Goal: Transaction & Acquisition: Purchase product/service

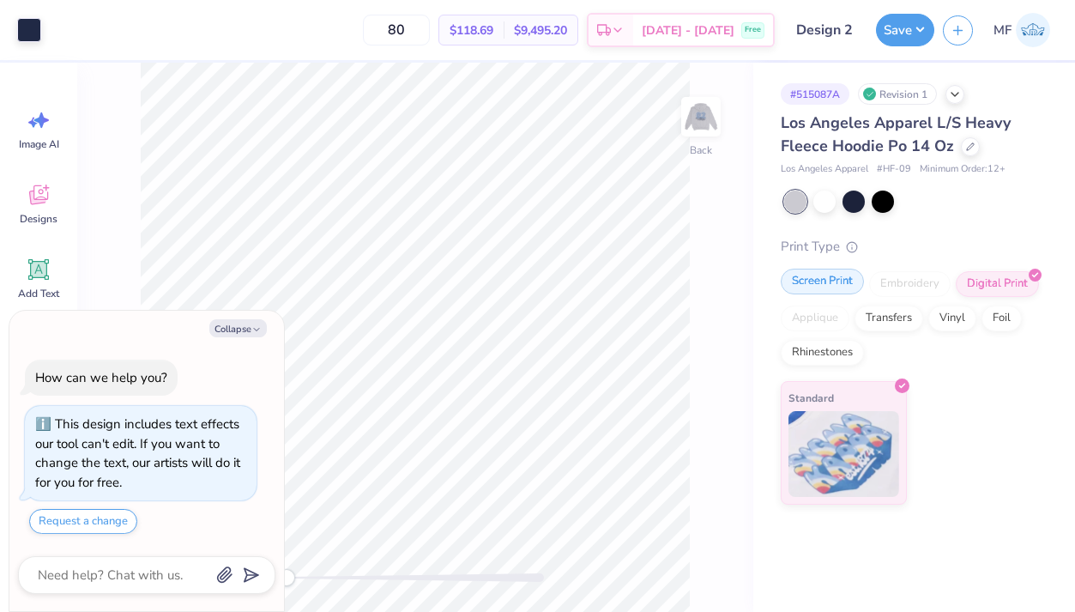
click at [842, 279] on div "Screen Print" at bounding box center [822, 281] width 83 height 26
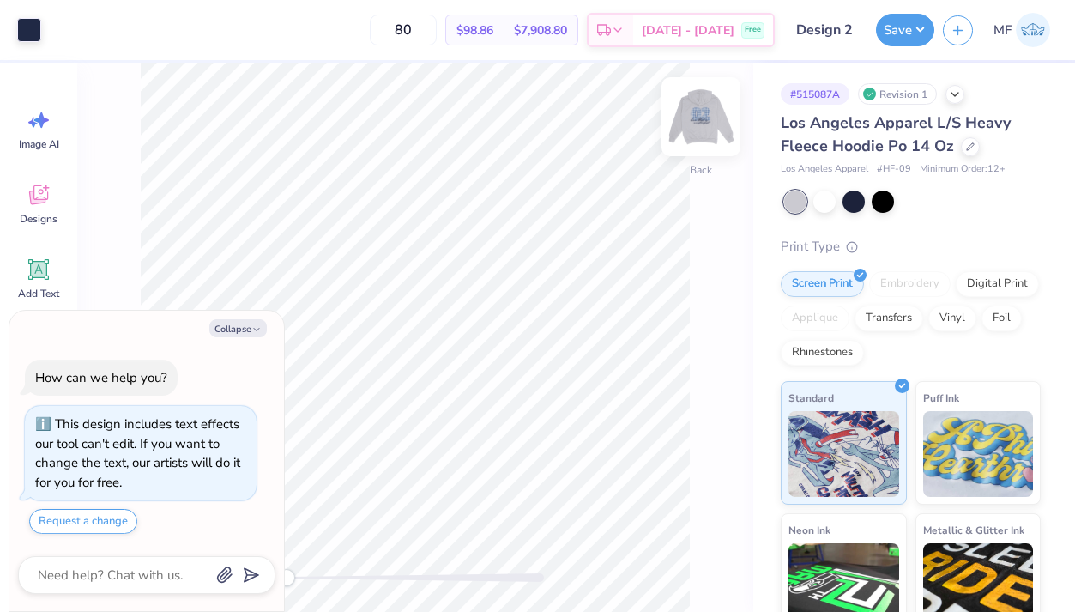
click at [699, 111] on img at bounding box center [701, 116] width 69 height 69
click at [692, 111] on img at bounding box center [701, 116] width 69 height 69
type textarea "x"
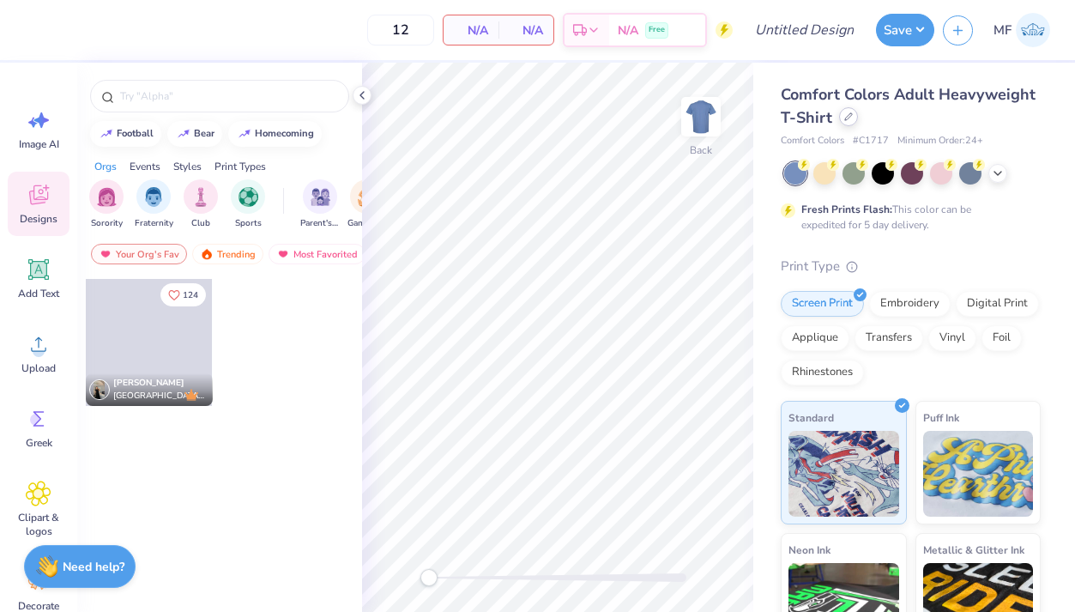
click at [848, 117] on icon at bounding box center [848, 116] width 9 height 9
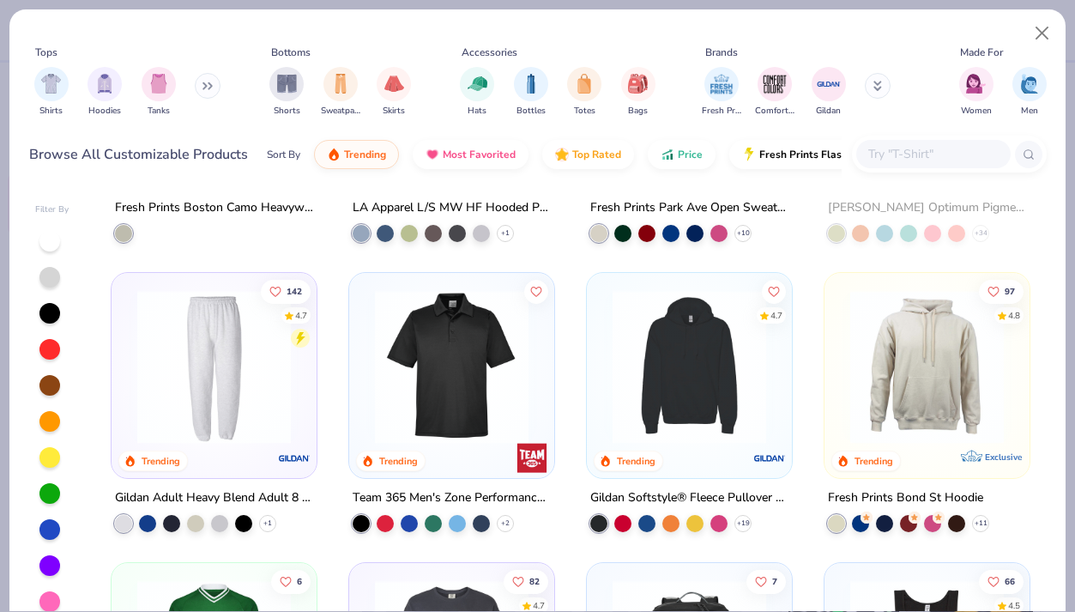
scroll to position [2832, 0]
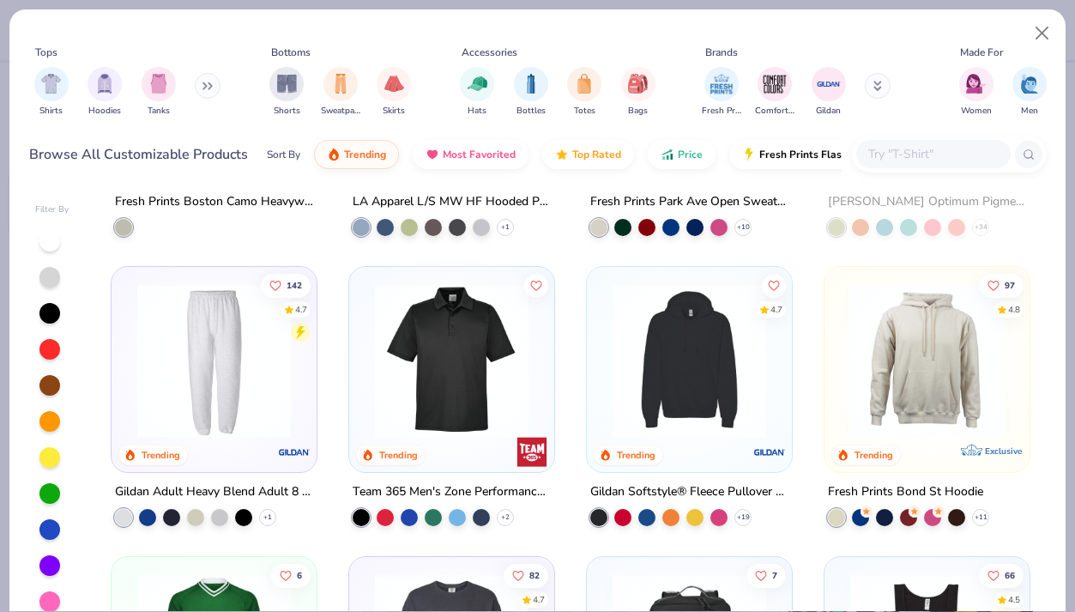
click at [831, 362] on div "97 4.8 Trending Exclusive" at bounding box center [926, 369] width 205 height 205
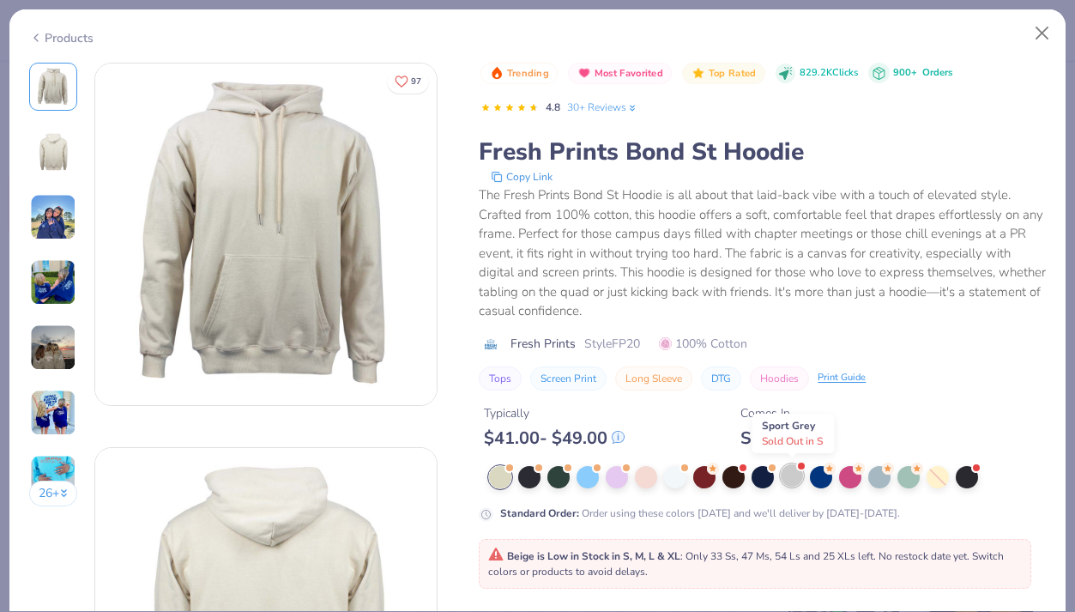
click at [798, 473] on div at bounding box center [792, 475] width 22 height 22
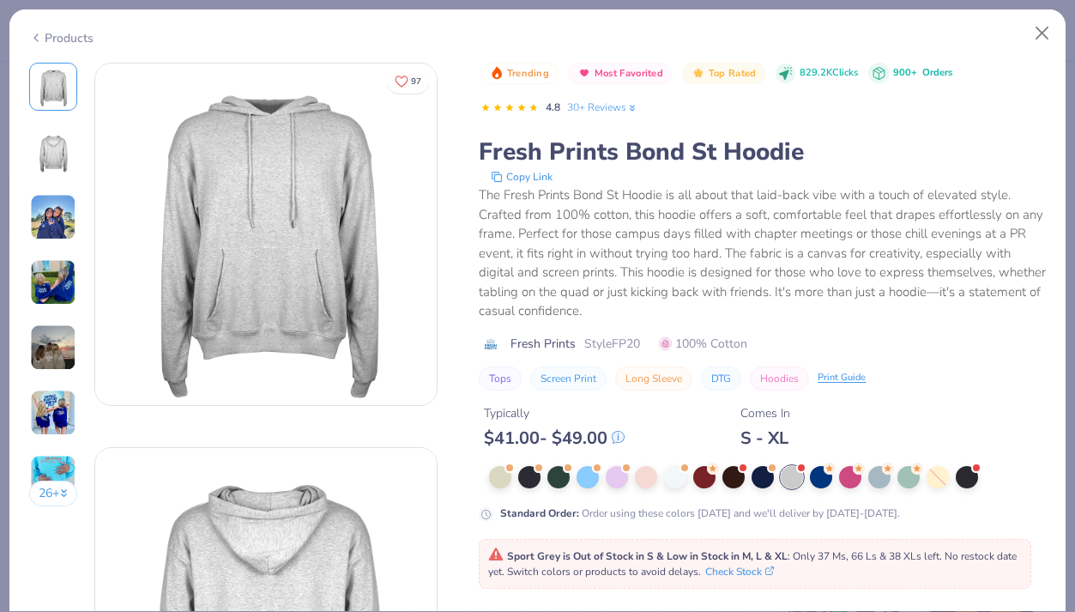
click at [51, 209] on img at bounding box center [53, 217] width 46 height 46
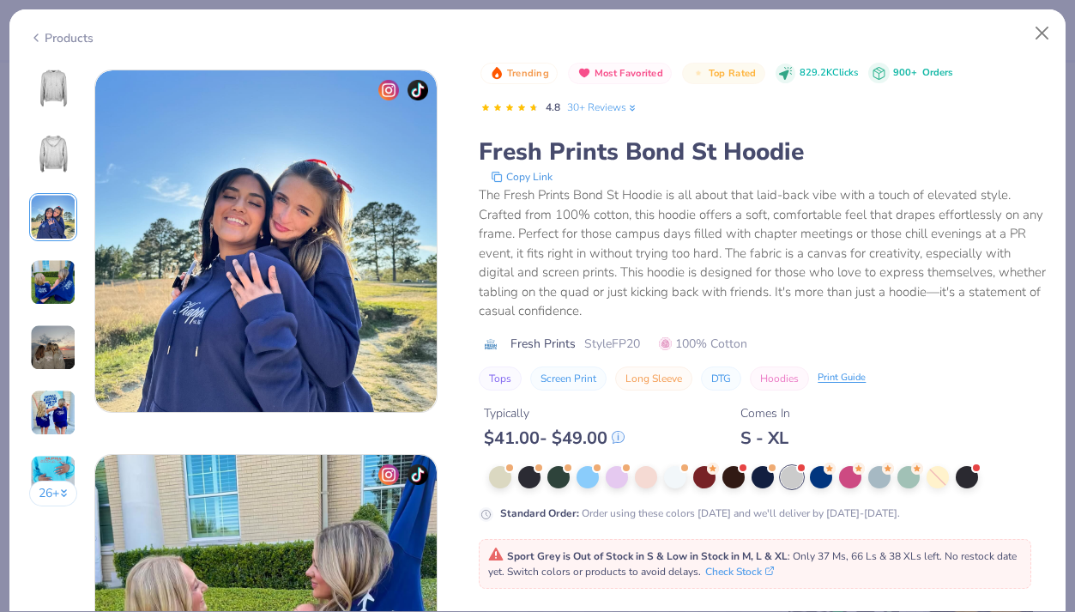
scroll to position [769, 0]
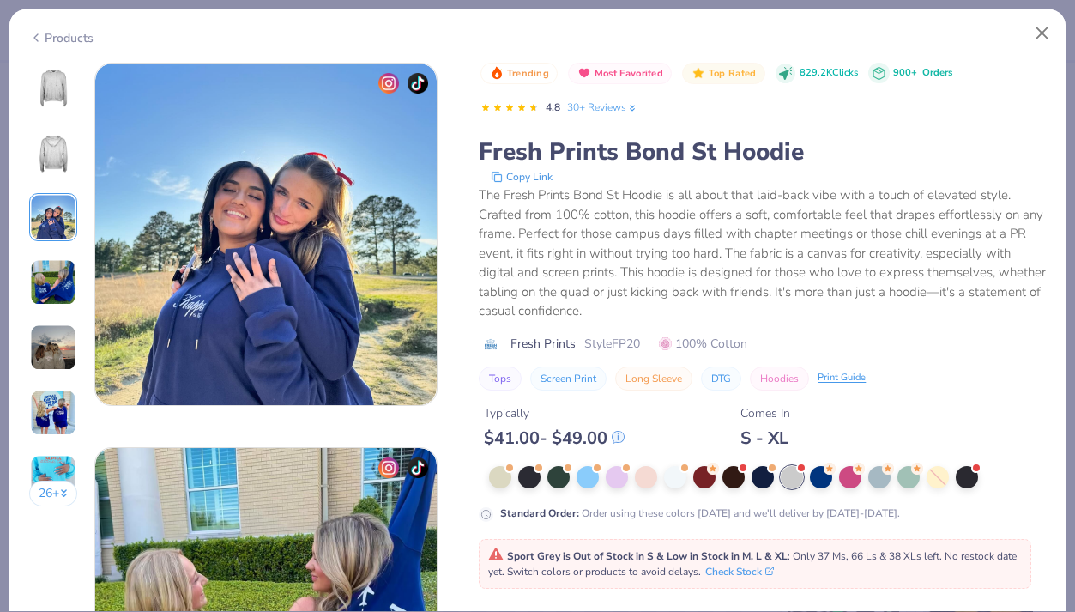
click at [57, 277] on img at bounding box center [53, 282] width 46 height 46
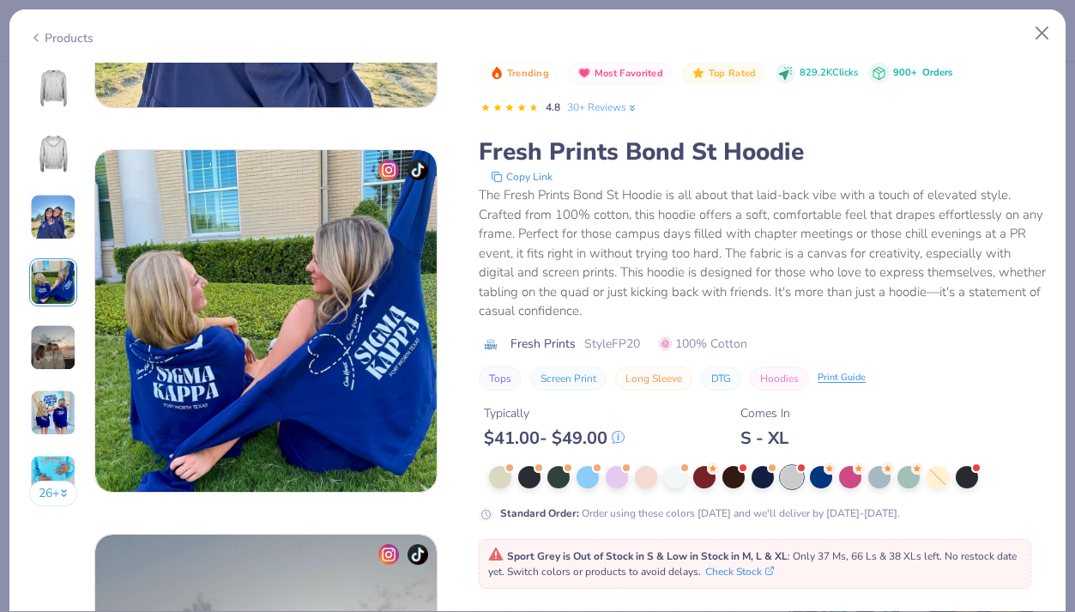
scroll to position [1153, 0]
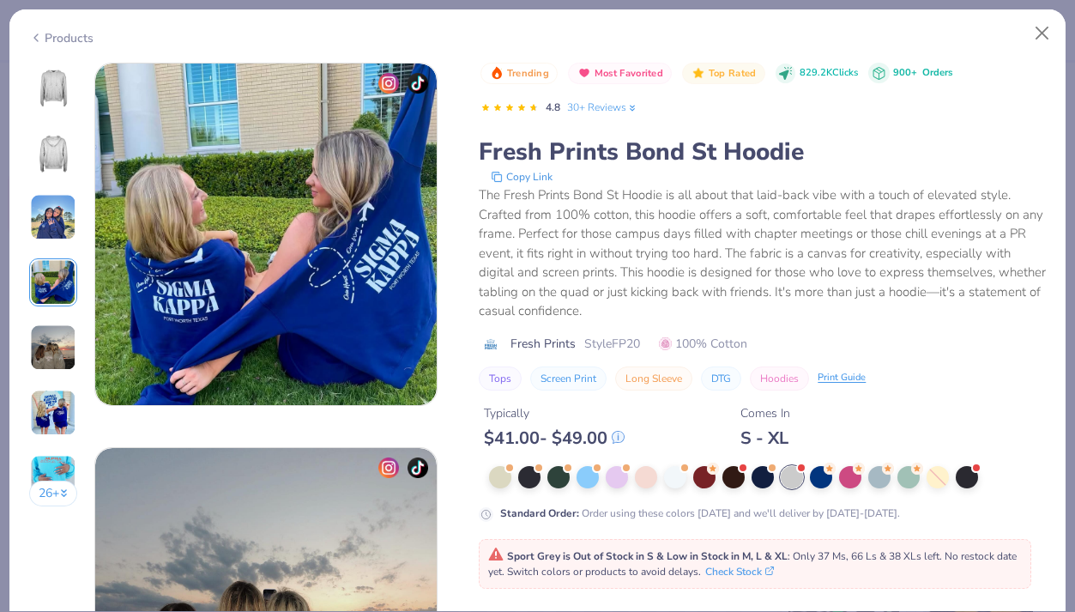
click at [58, 324] on img at bounding box center [53, 347] width 46 height 46
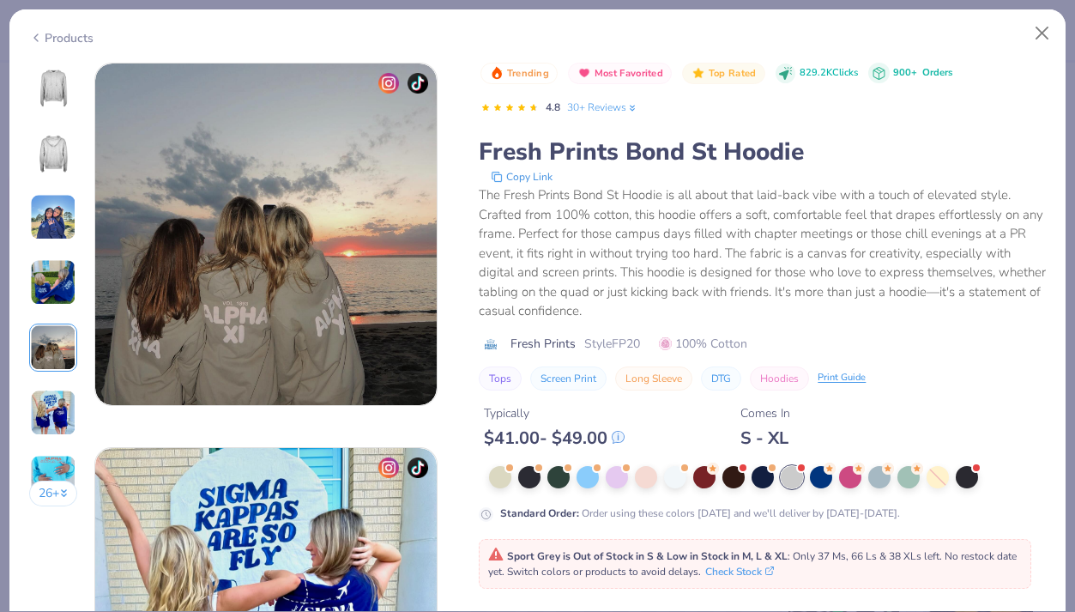
click at [59, 407] on img at bounding box center [53, 412] width 46 height 46
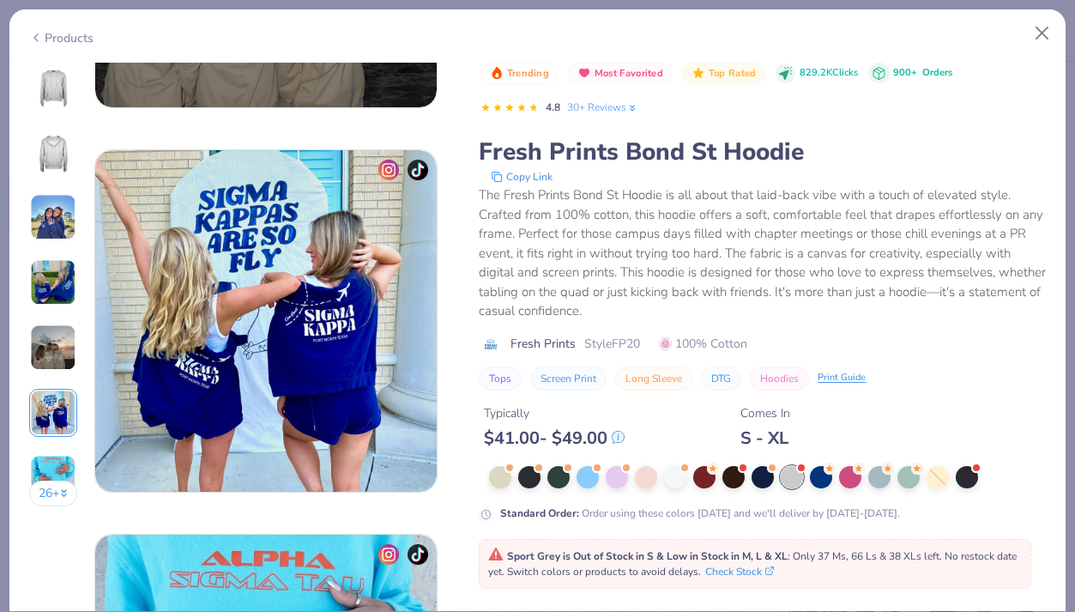
scroll to position [1922, 0]
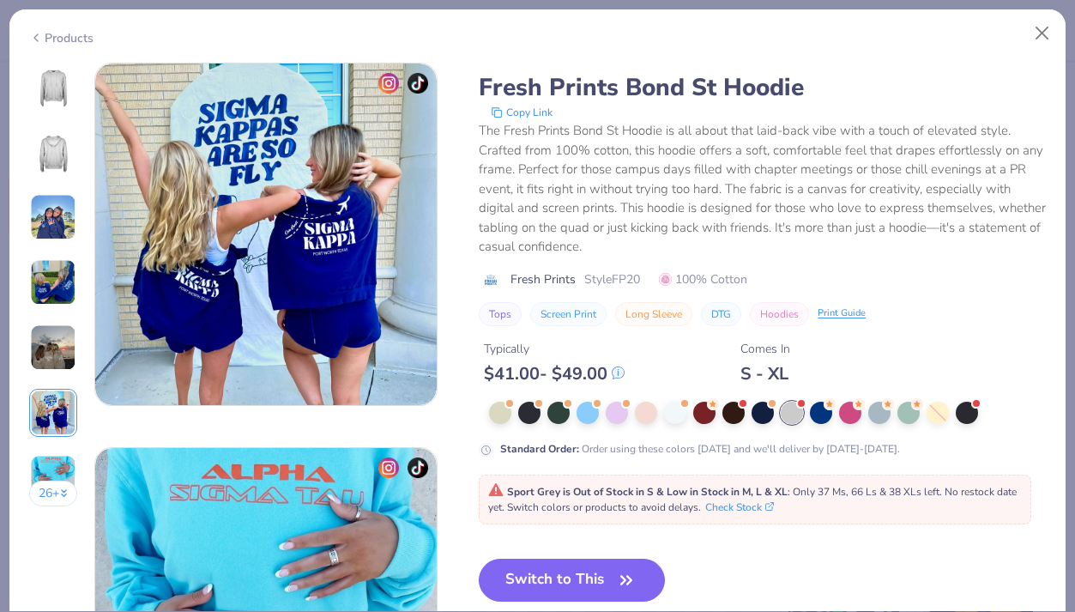
click at [61, 456] on img at bounding box center [53, 478] width 46 height 46
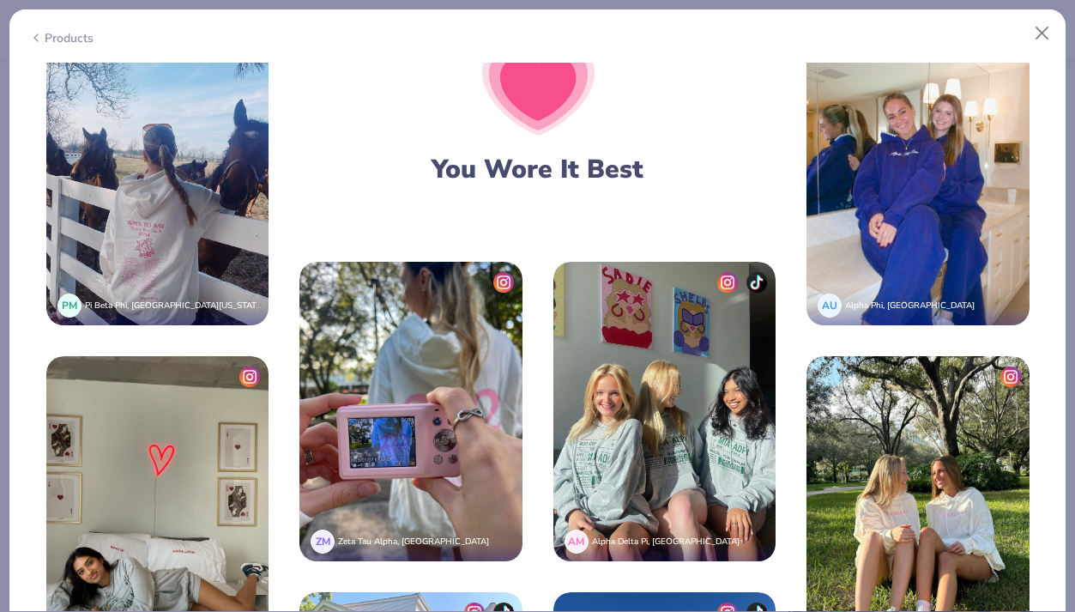
scroll to position [2868, 0]
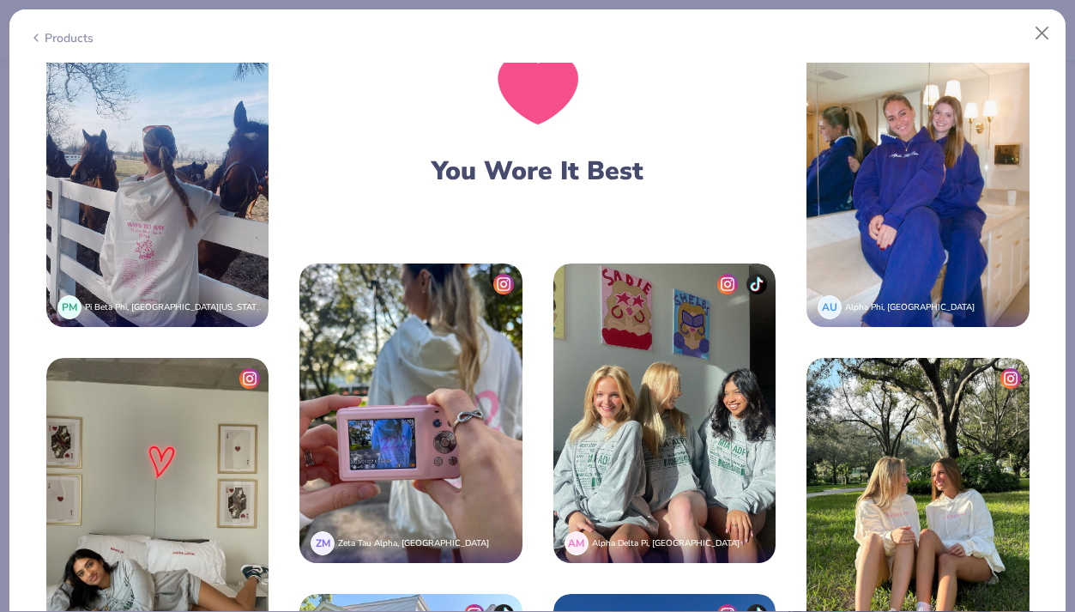
click at [630, 263] on img at bounding box center [664, 412] width 223 height 299
click at [587, 263] on img at bounding box center [664, 412] width 223 height 299
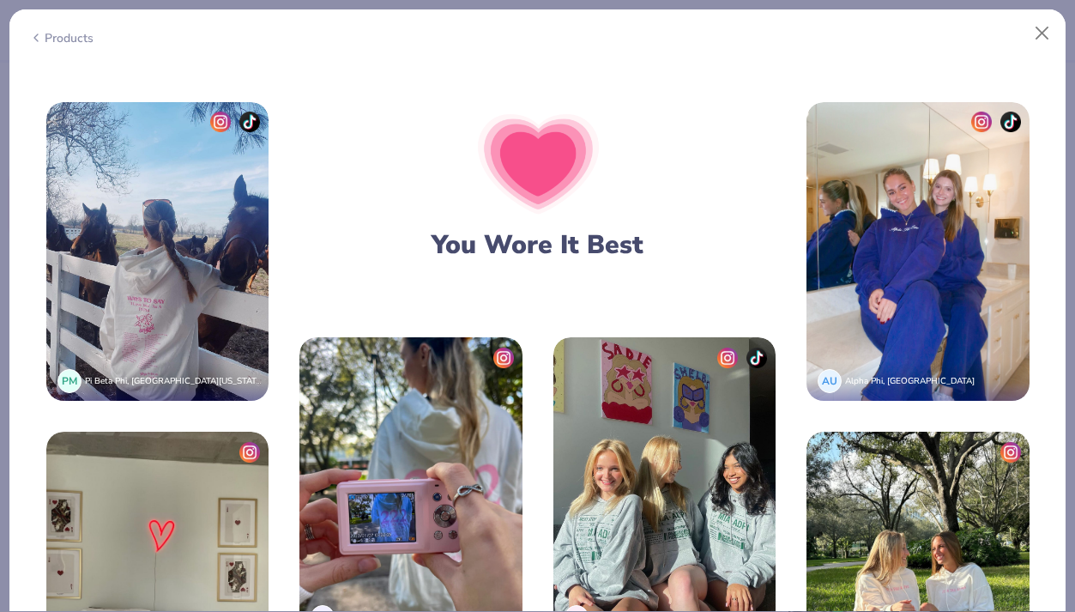
scroll to position [2793, 0]
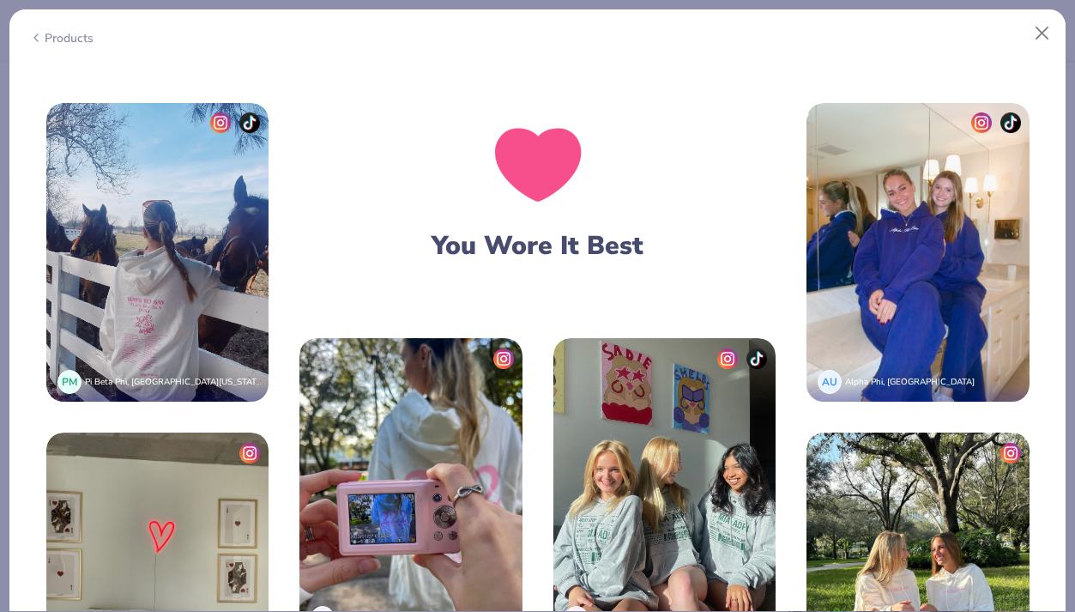
click at [589, 338] on img at bounding box center [664, 487] width 223 height 299
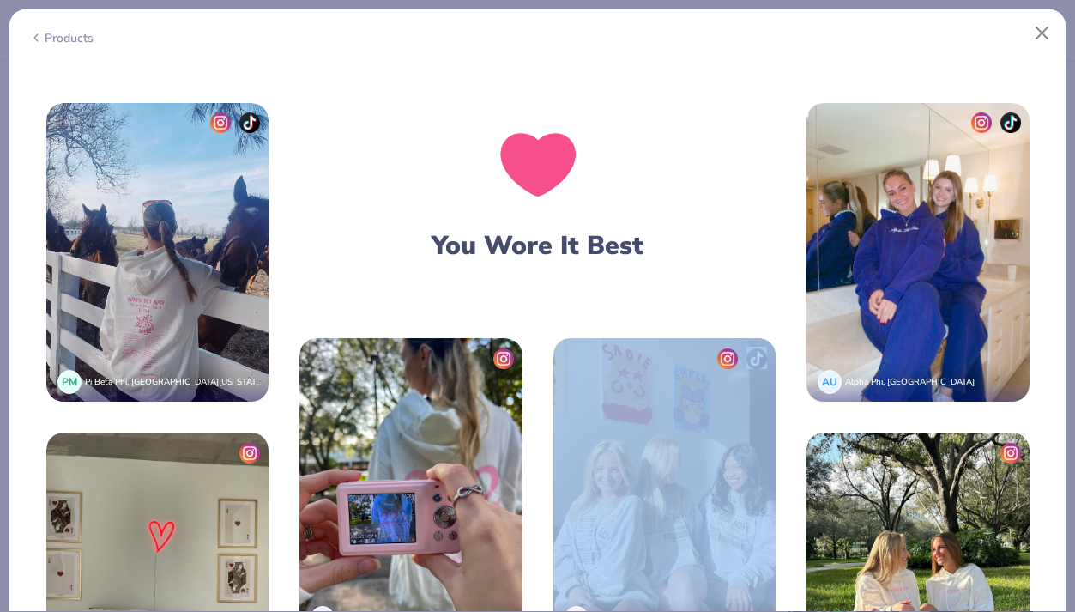
click at [586, 338] on img at bounding box center [664, 487] width 223 height 299
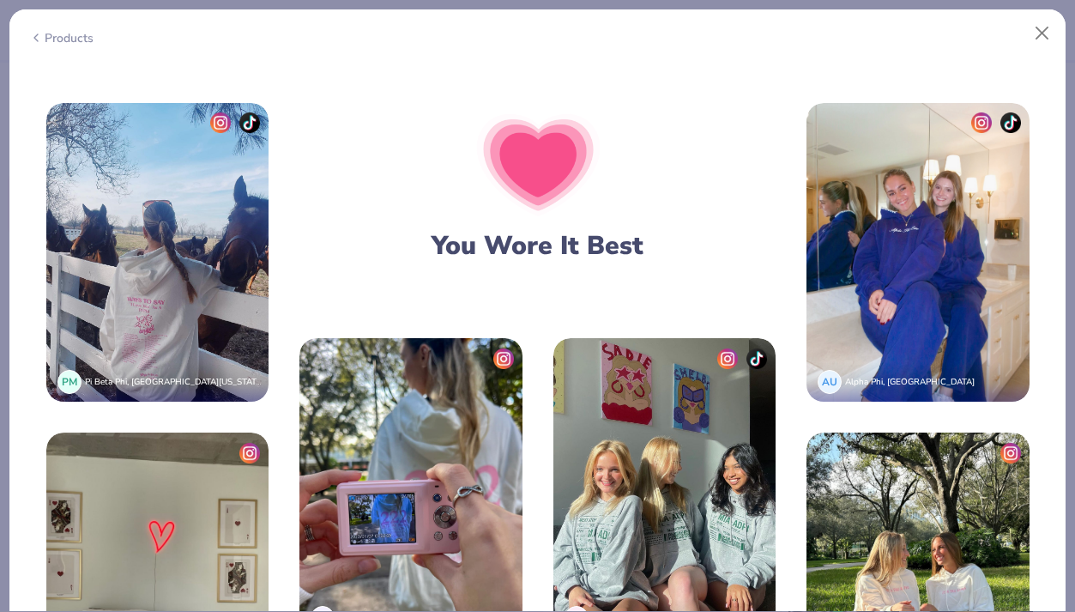
click at [593, 611] on span "Alpha Delta Pi, [GEOGRAPHIC_DATA]" at bounding box center [666, 618] width 148 height 12
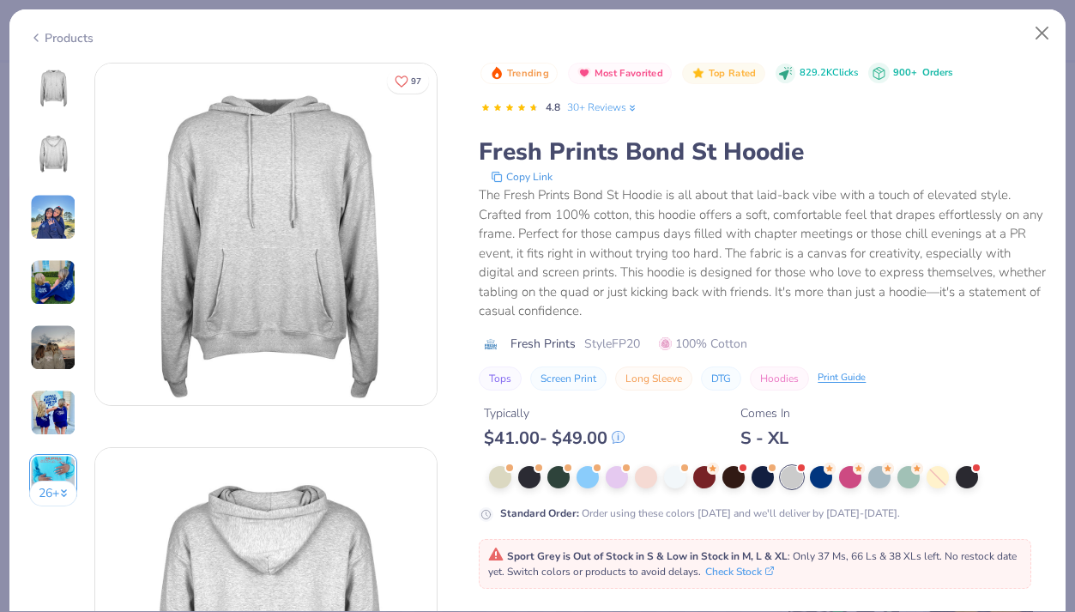
scroll to position [0, 0]
click at [61, 491] on icon at bounding box center [64, 493] width 9 height 9
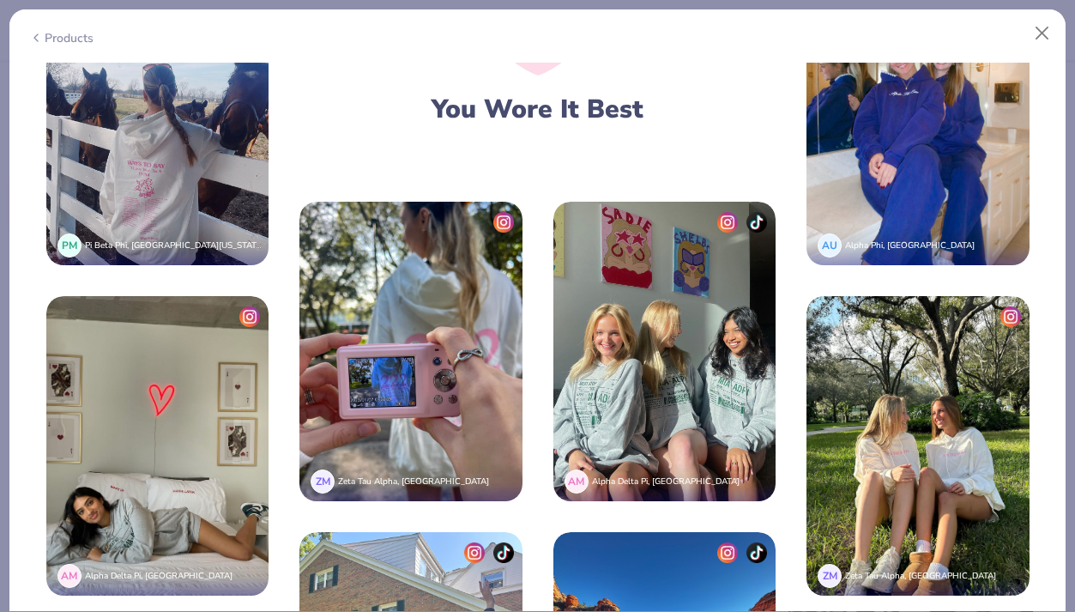
scroll to position [2953, 0]
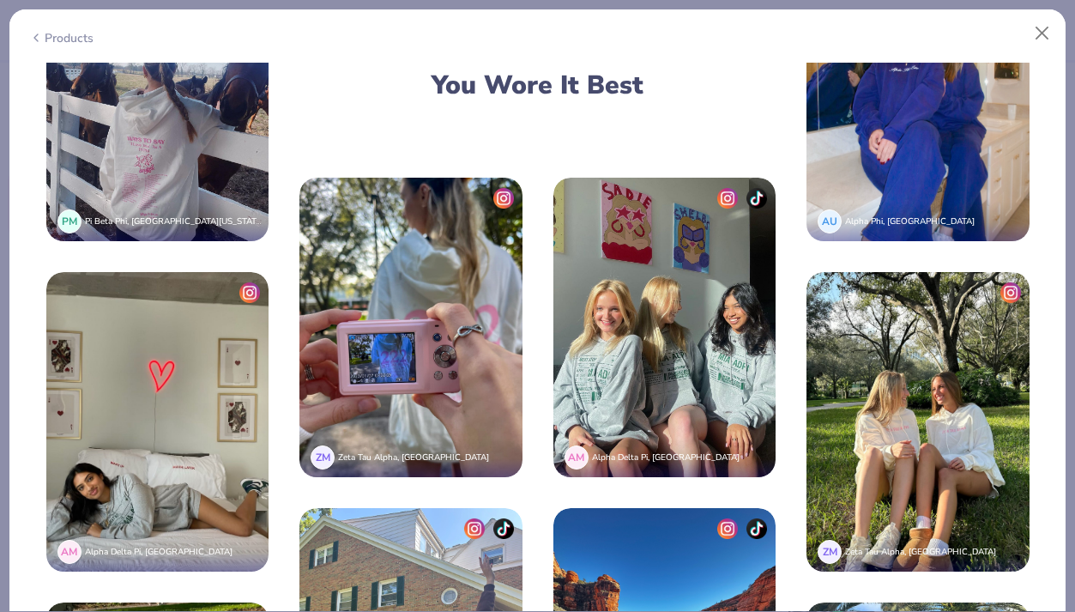
click at [262, 272] on img at bounding box center [157, 421] width 223 height 299
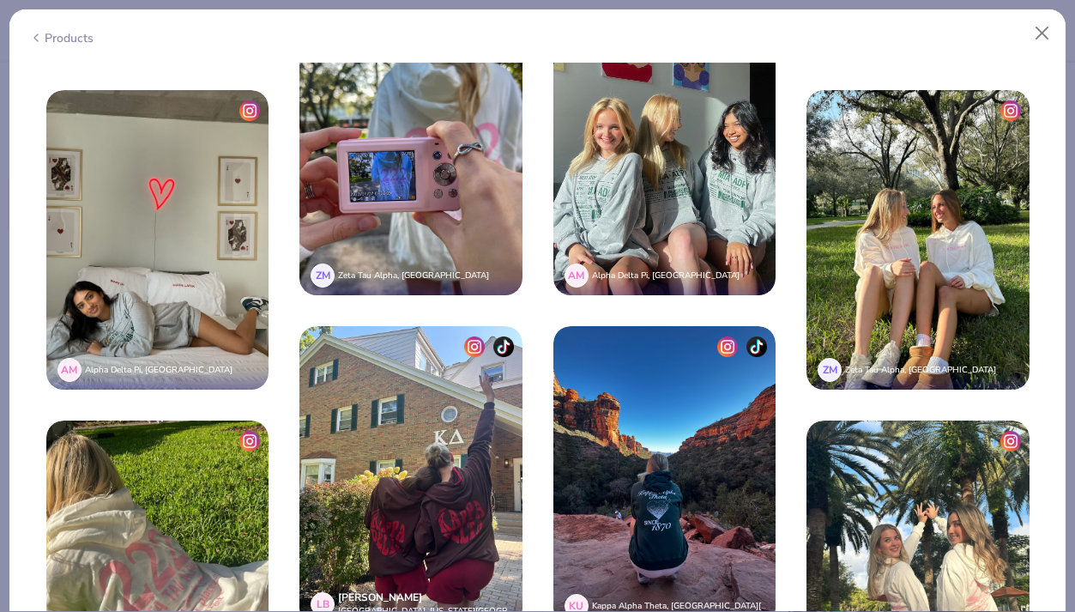
scroll to position [3140, 0]
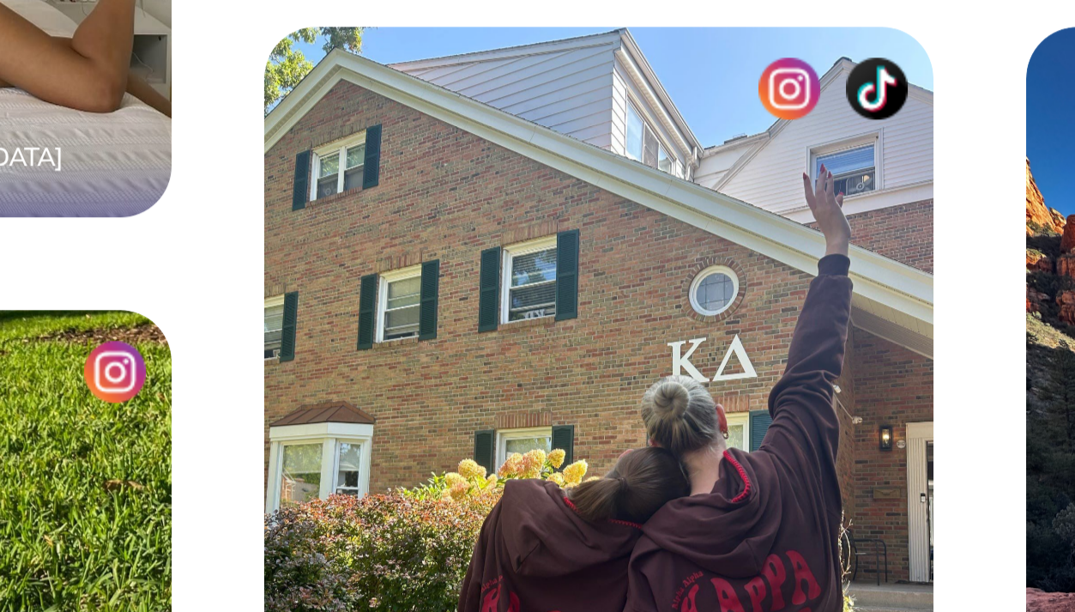
scroll to position [3164, 0]
